Goal: Task Accomplishment & Management: Use online tool/utility

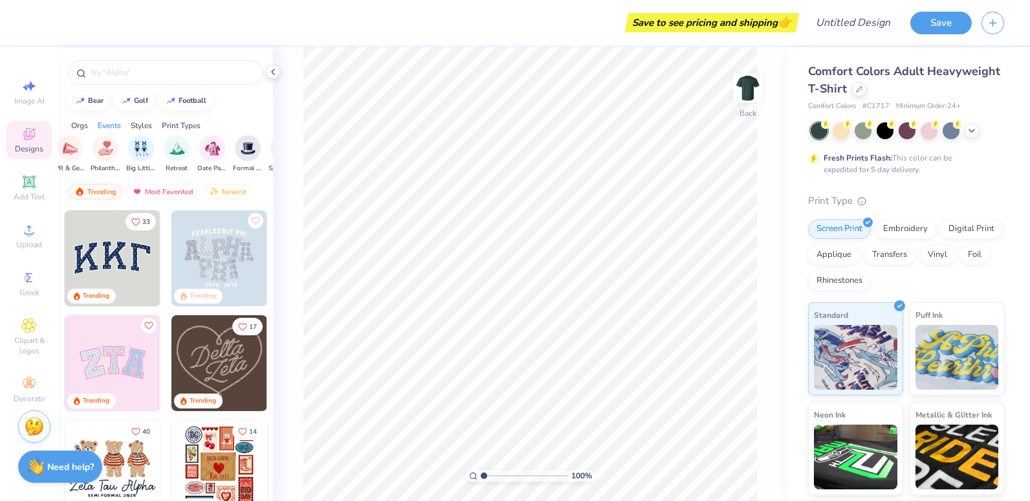
scroll to position [0, 279]
click at [28, 232] on circle at bounding box center [28, 233] width 7 height 7
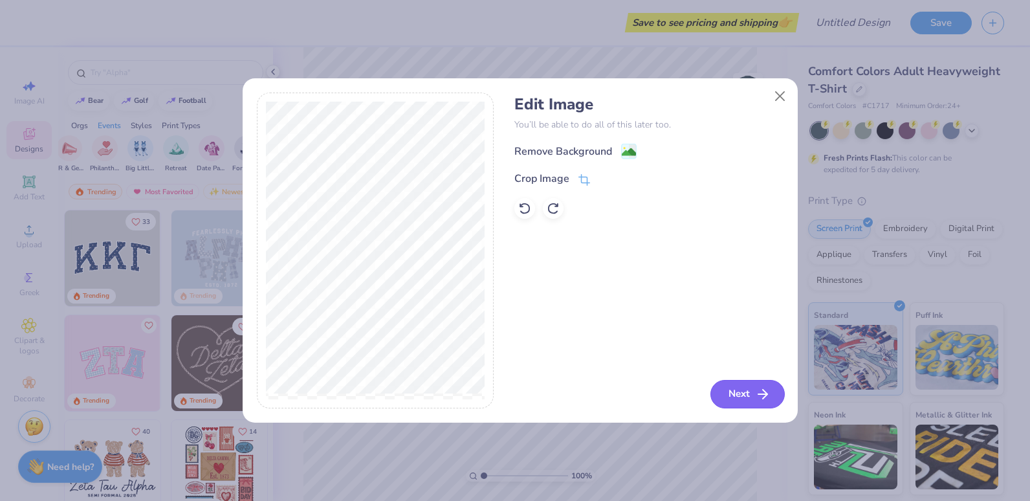
click at [732, 390] on button "Next" at bounding box center [747, 394] width 74 height 28
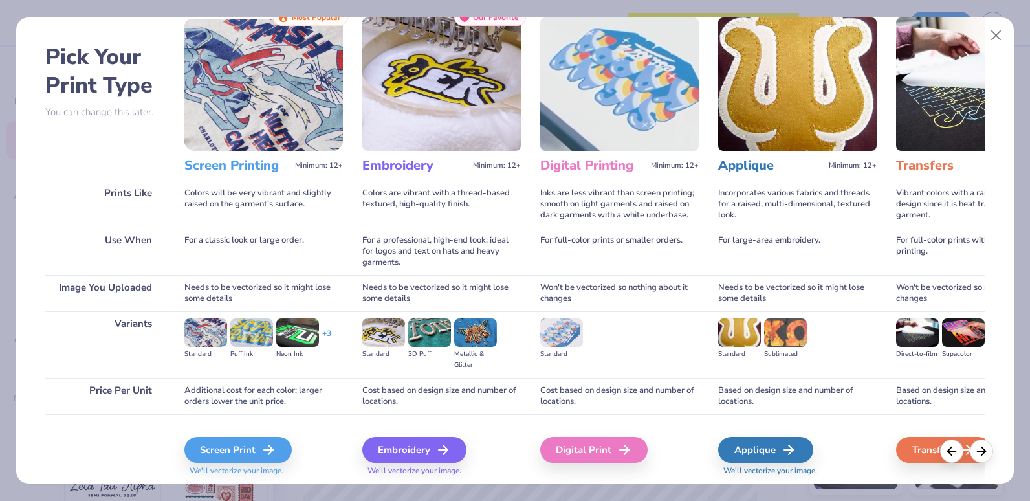
scroll to position [80, 0]
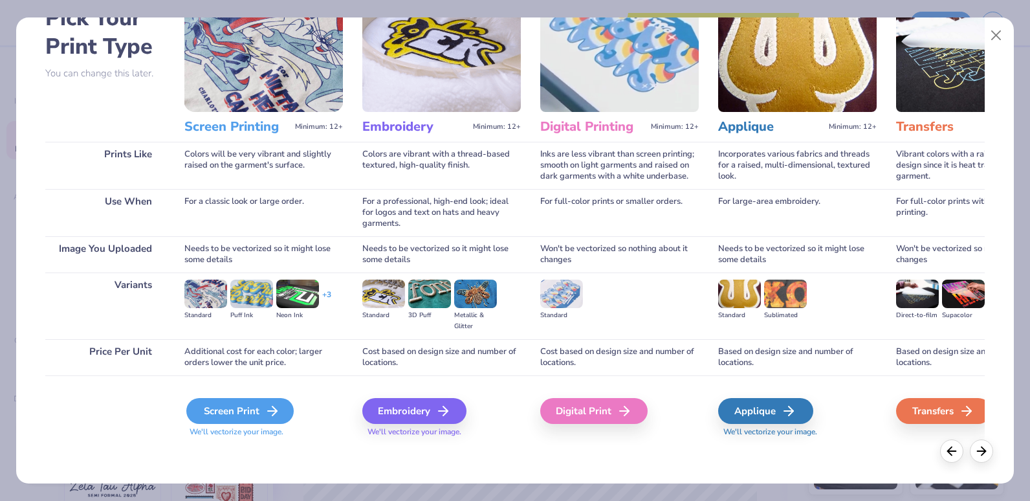
click at [246, 405] on div "Screen Print" at bounding box center [239, 411] width 107 height 26
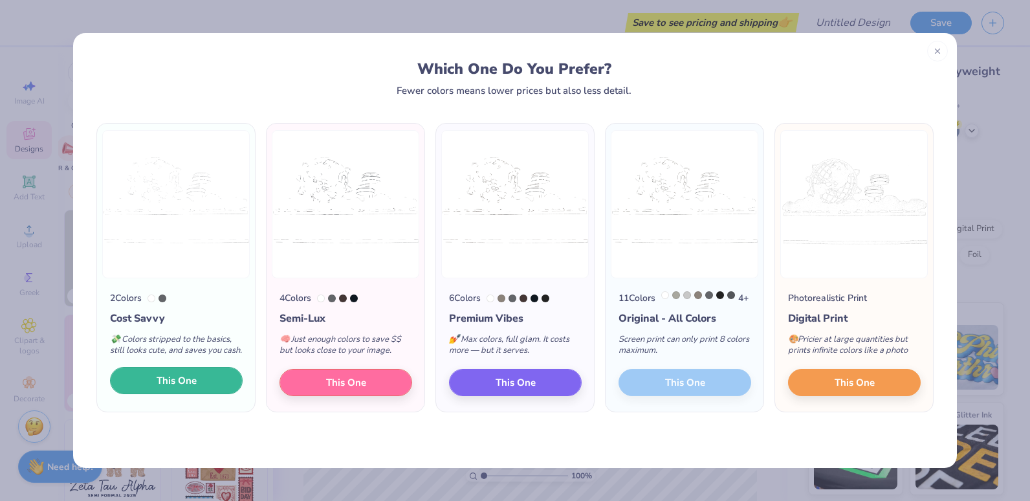
click at [205, 394] on button "This One" at bounding box center [176, 380] width 133 height 27
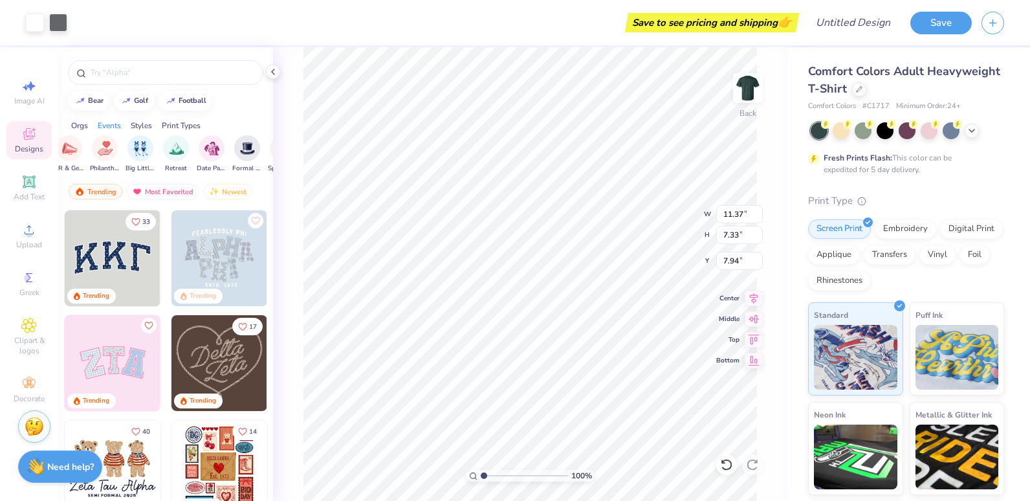
type input "11.37"
type input "7.33"
type input "3.69"
type input "2.38"
type input "2.17"
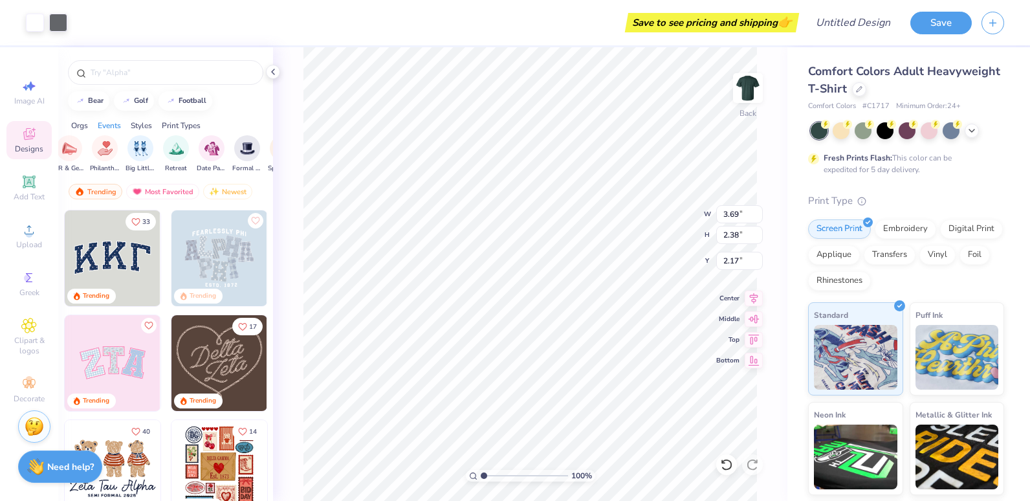
type input "3.89"
type input "2.51"
type input "1.97"
type input "1.75"
type input "2.50"
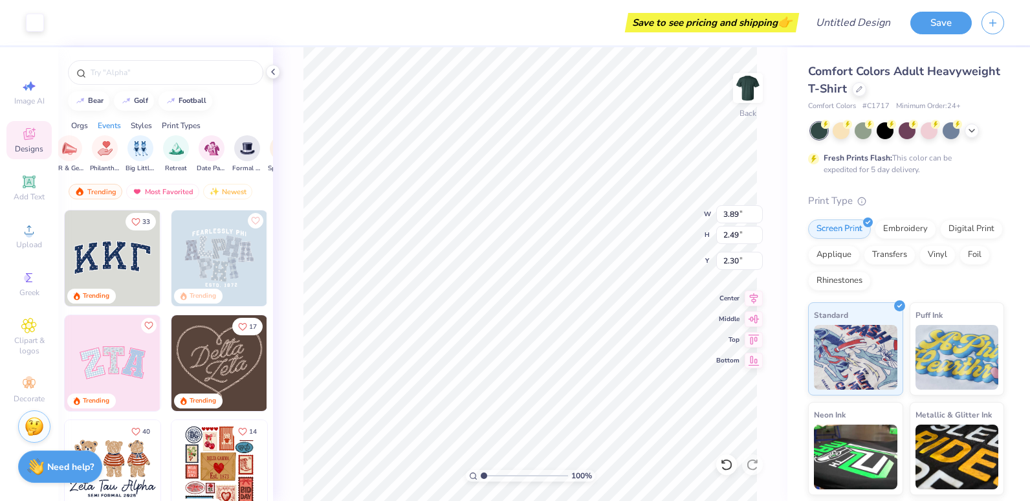
type input "2.30"
type input "1.75"
type input "1.89"
click at [724, 473] on div at bounding box center [726, 464] width 21 height 21
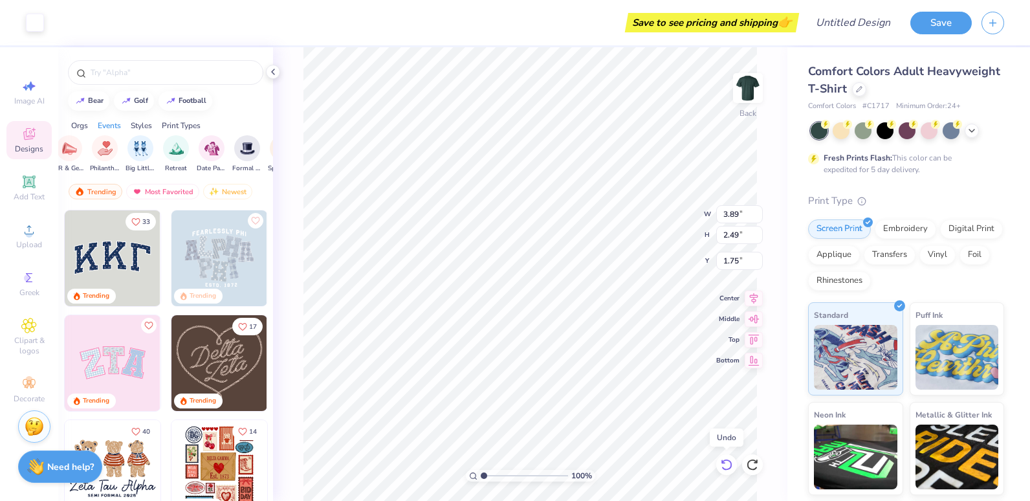
click at [724, 473] on div at bounding box center [726, 464] width 21 height 21
type input "2.50"
click at [724, 473] on div at bounding box center [726, 464] width 21 height 21
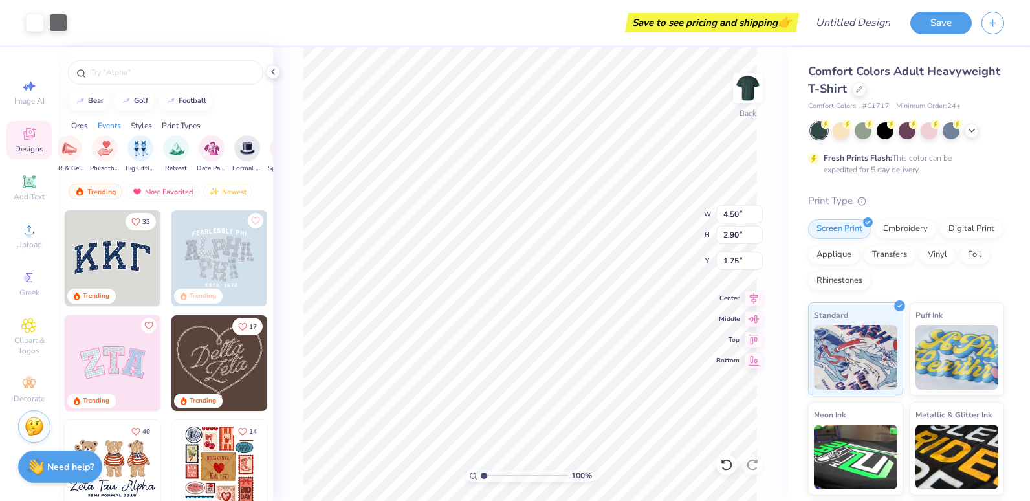
type input "4.50"
type input "2.90"
type input "2.01"
type input "3.58"
type input "2.30"
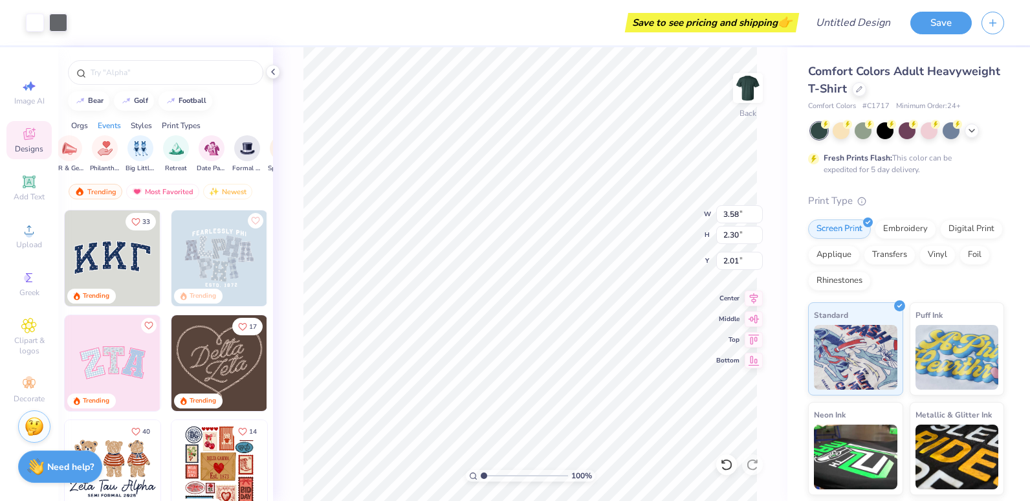
type input "2.18"
type input "2.14"
type input "2.44"
click at [723, 465] on icon at bounding box center [726, 464] width 13 height 13
click at [749, 462] on icon at bounding box center [752, 464] width 13 height 13
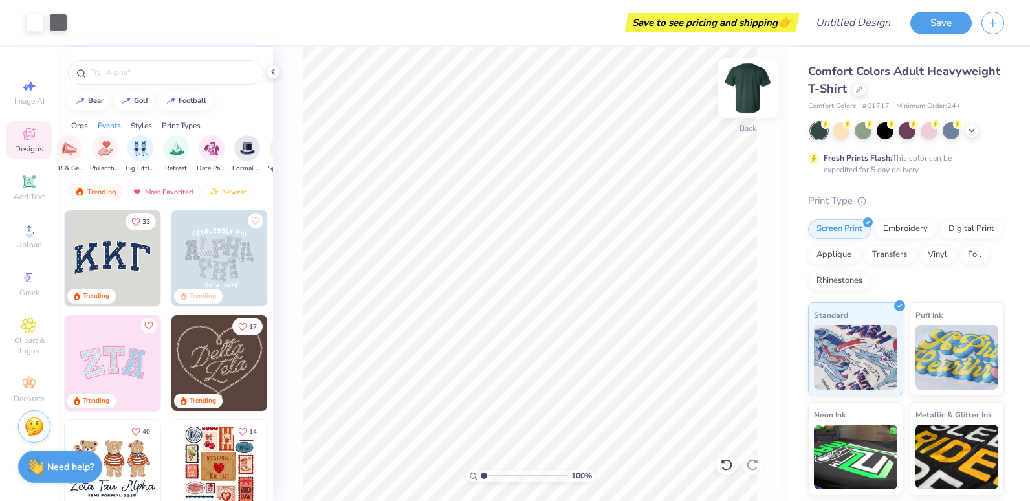
click at [754, 98] on img at bounding box center [748, 88] width 52 height 52
click at [25, 237] on icon at bounding box center [29, 230] width 16 height 16
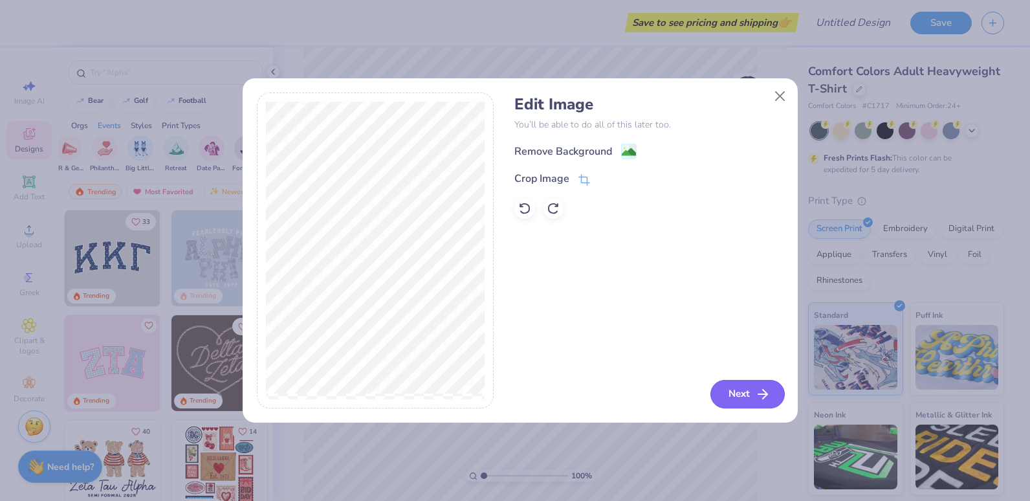
click at [740, 391] on button "Next" at bounding box center [747, 394] width 74 height 28
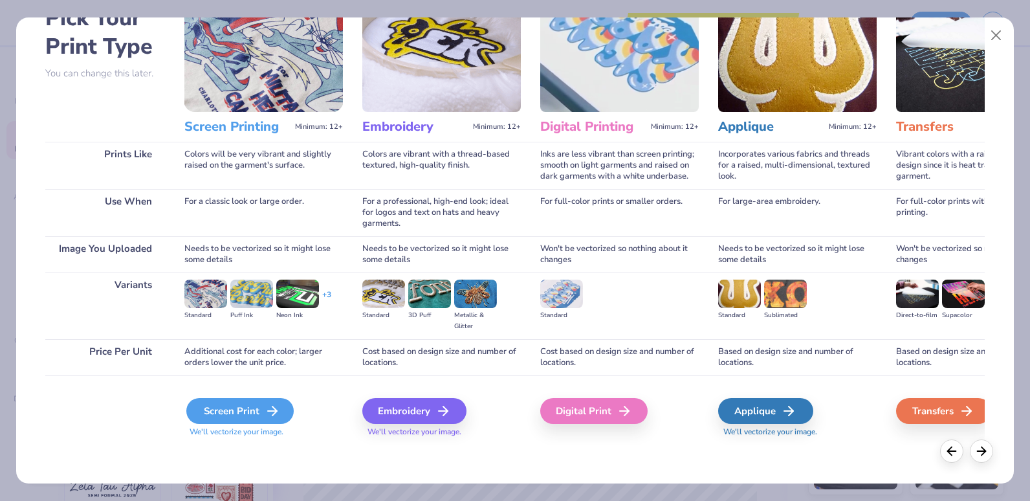
click at [223, 405] on div "Screen Print" at bounding box center [239, 411] width 107 height 26
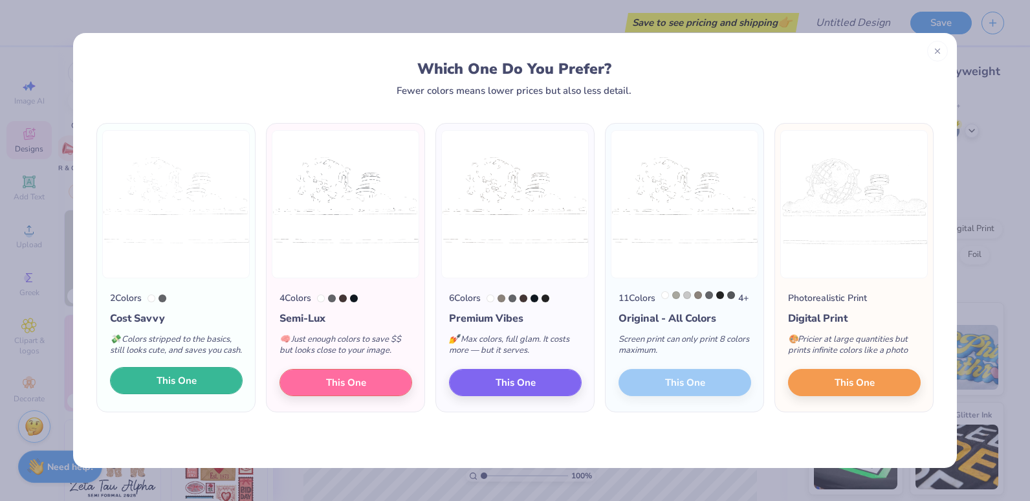
click at [181, 388] on span "This One" at bounding box center [177, 380] width 40 height 15
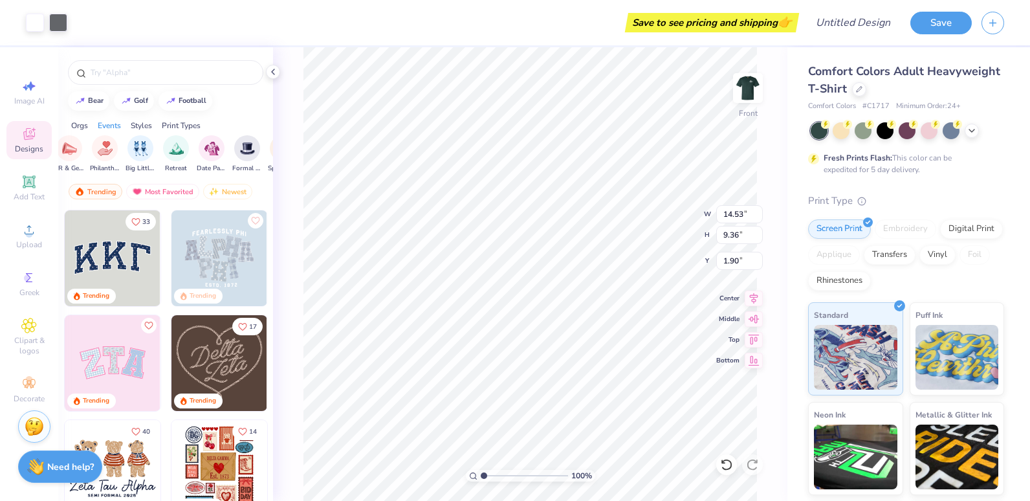
type input "1.90"
type input "12.10"
type input "7.79"
type input "3.38"
click at [935, 19] on button "Save" at bounding box center [940, 21] width 61 height 23
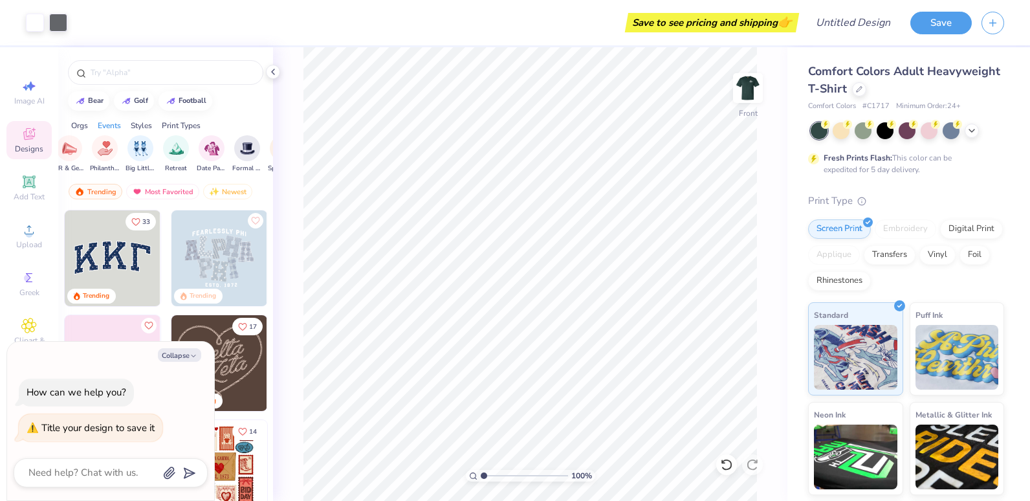
type textarea "r"
type textarea "x"
type textarea "ru"
type textarea "x"
type textarea "rus"
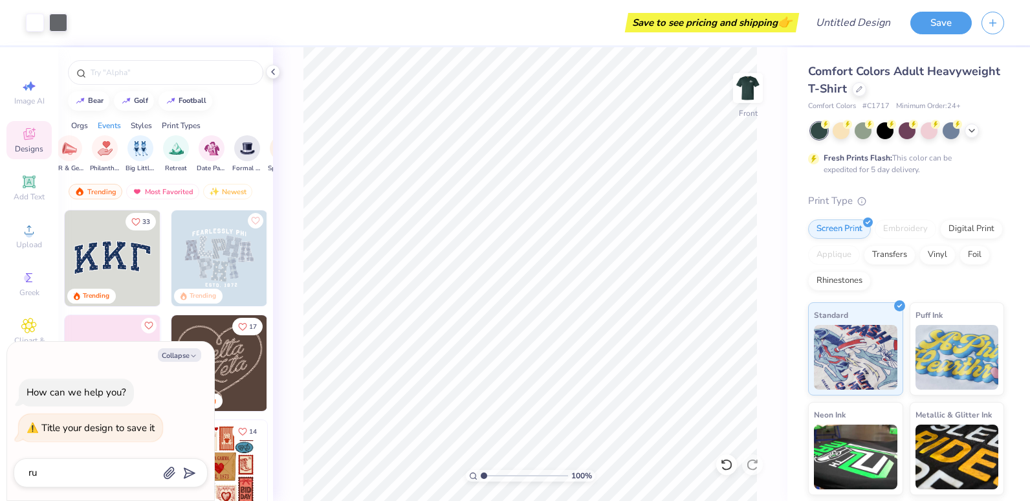
type textarea "x"
type textarea "rush"
type textarea "x"
type textarea "rush"
click at [921, 12] on button "Save" at bounding box center [940, 21] width 61 height 23
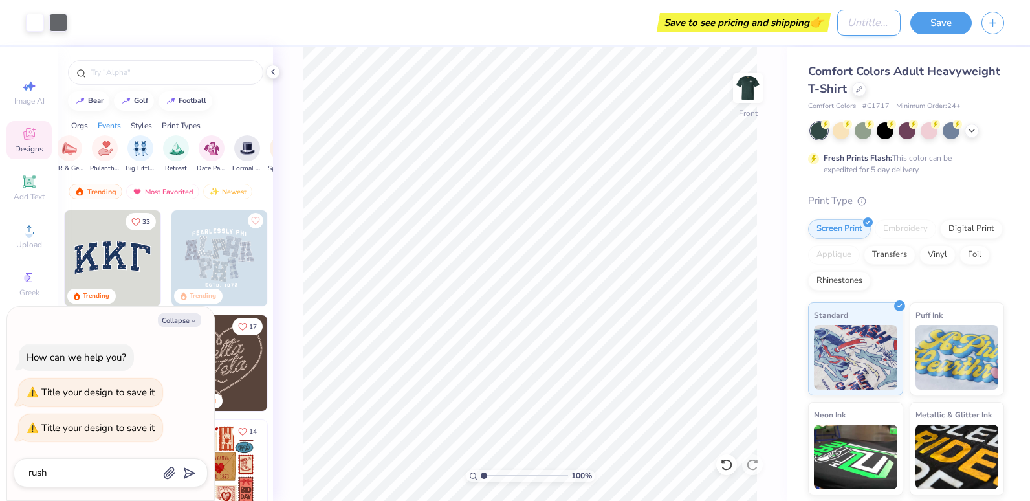
type textarea "x"
click at [847, 26] on input "Design Title" at bounding box center [868, 23] width 63 height 26
type input "e"
type textarea "x"
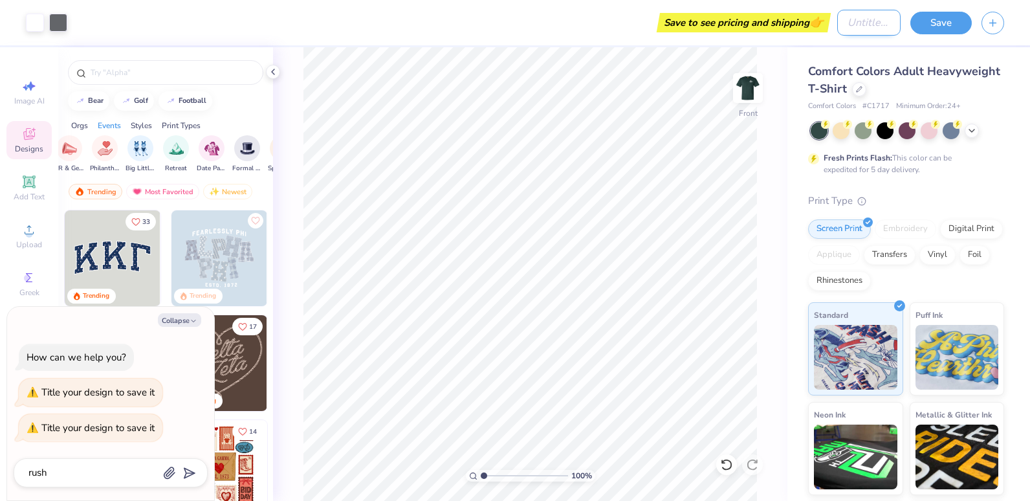
type input "r"
type textarea "x"
type input "ru"
type textarea "x"
type input "rus"
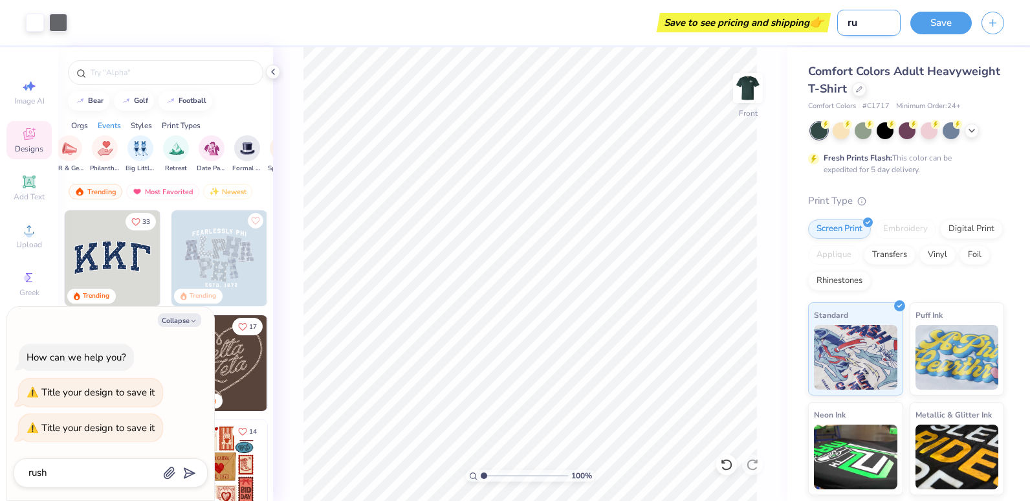
type textarea "x"
type input "rush"
type textarea "x"
type input "rush"
click at [939, 26] on button "Save" at bounding box center [940, 21] width 61 height 23
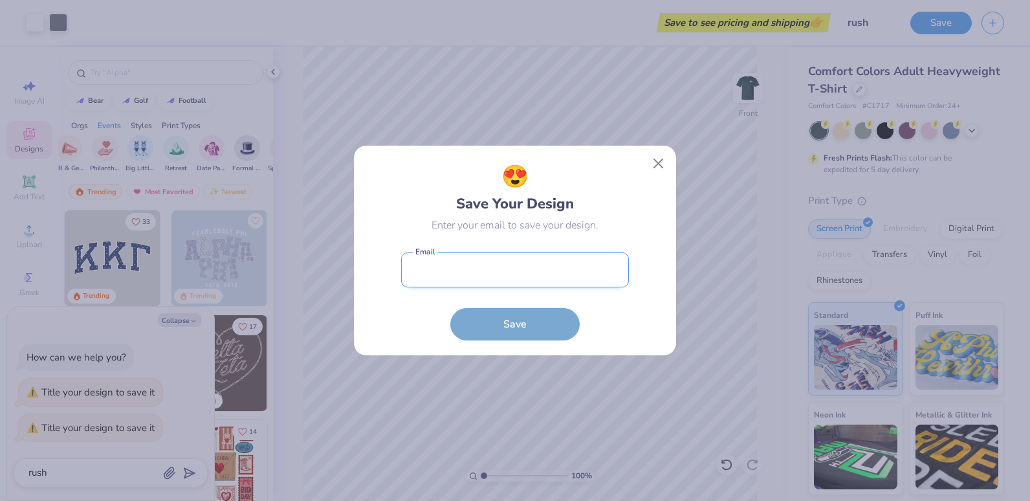
click at [560, 274] on input "email" at bounding box center [515, 270] width 228 height 36
type input "[EMAIL_ADDRESS][DOMAIN_NAME]"
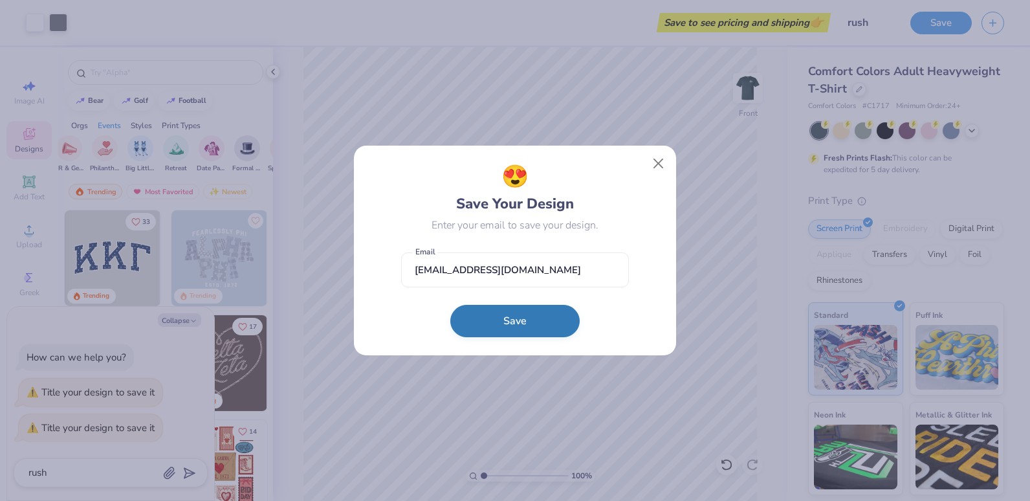
click at [510, 326] on button "Save" at bounding box center [514, 321] width 129 height 32
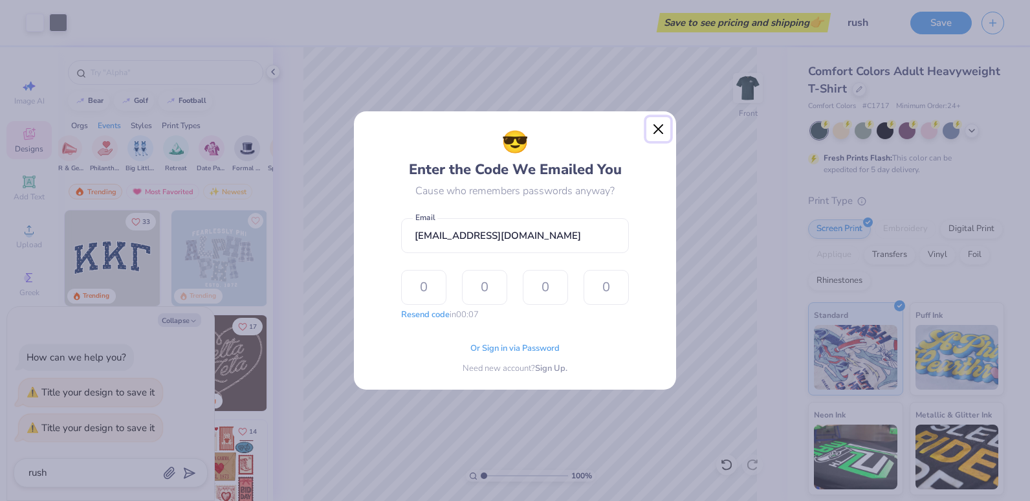
click at [655, 138] on button "Close" at bounding box center [658, 129] width 25 height 25
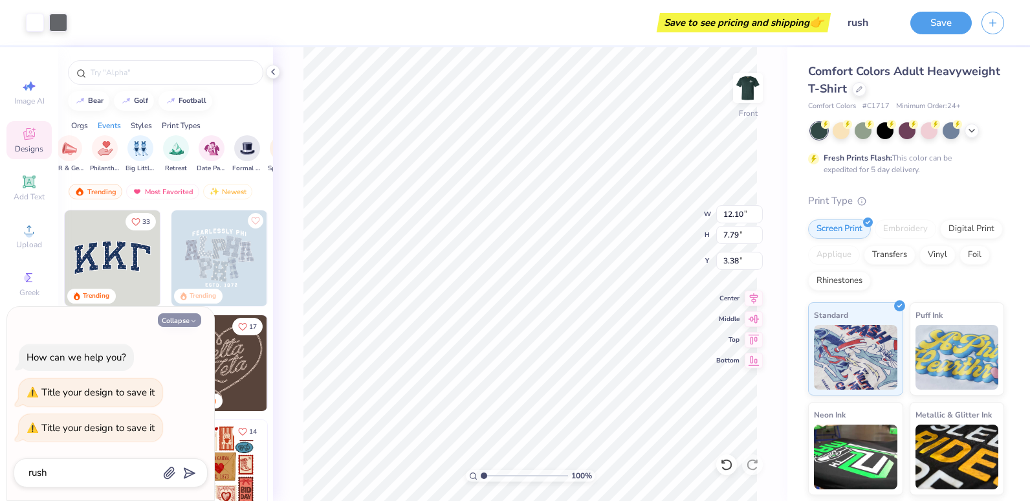
click at [182, 319] on button "Collapse" at bounding box center [179, 320] width 43 height 14
type textarea "x"
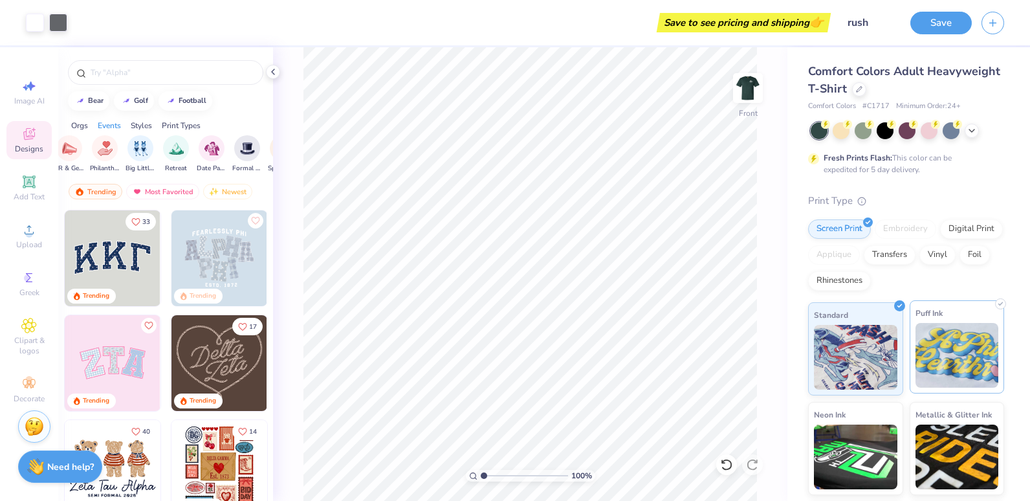
click at [928, 359] on img at bounding box center [956, 355] width 83 height 65
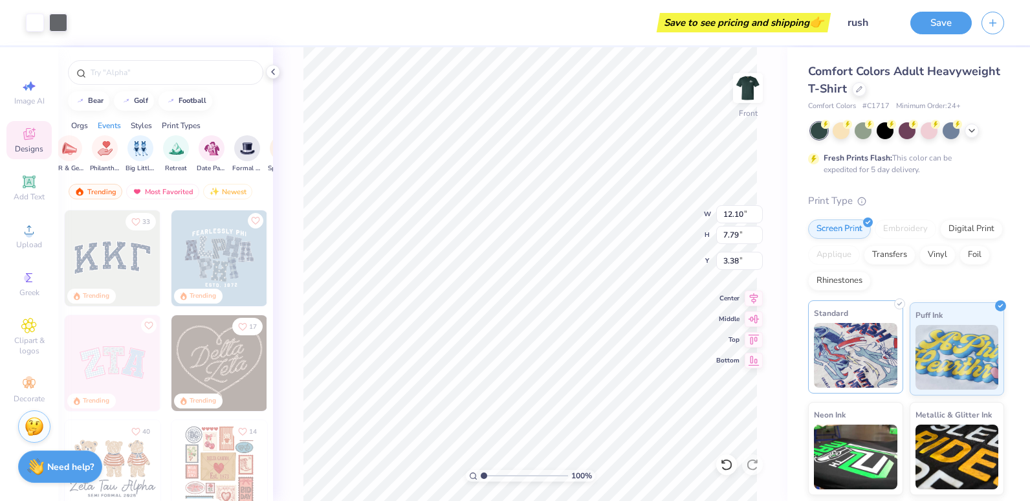
click at [840, 356] on img at bounding box center [855, 355] width 83 height 65
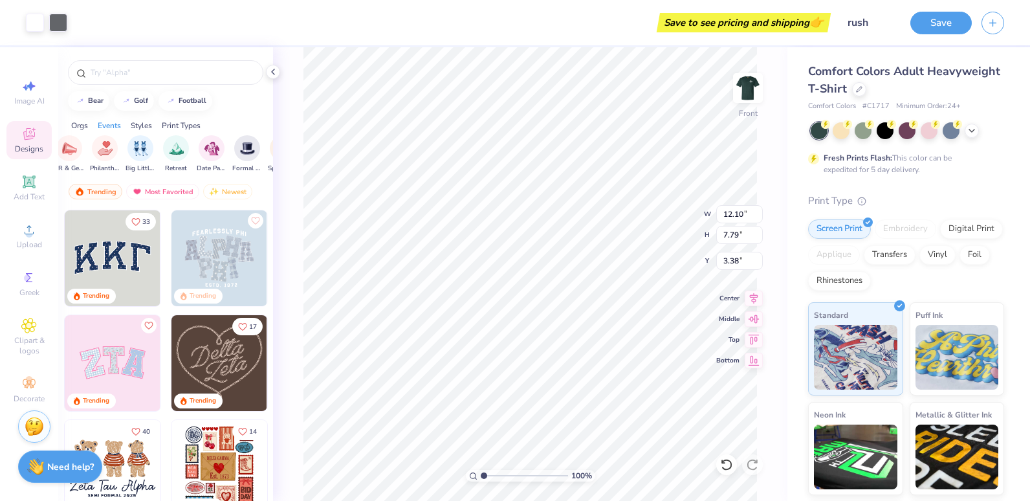
click at [490, 27] on div "Save to see pricing and shipping 👉" at bounding box center [452, 22] width 750 height 45
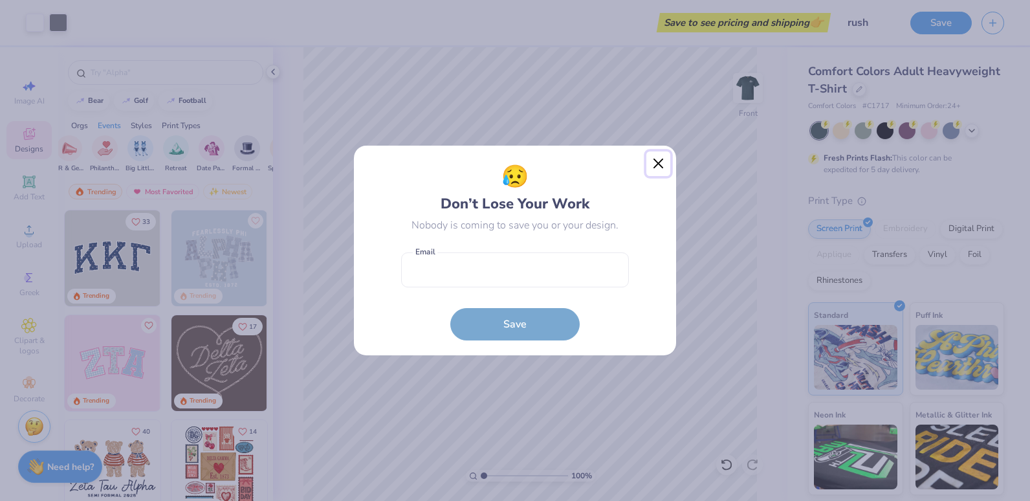
click at [659, 161] on button "Close" at bounding box center [658, 163] width 25 height 25
